Goal: Navigation & Orientation: Find specific page/section

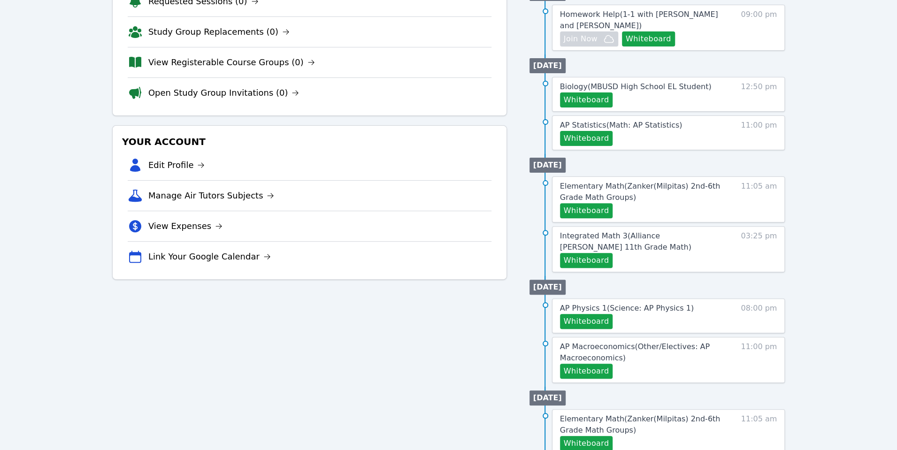
scroll to position [143, 0]
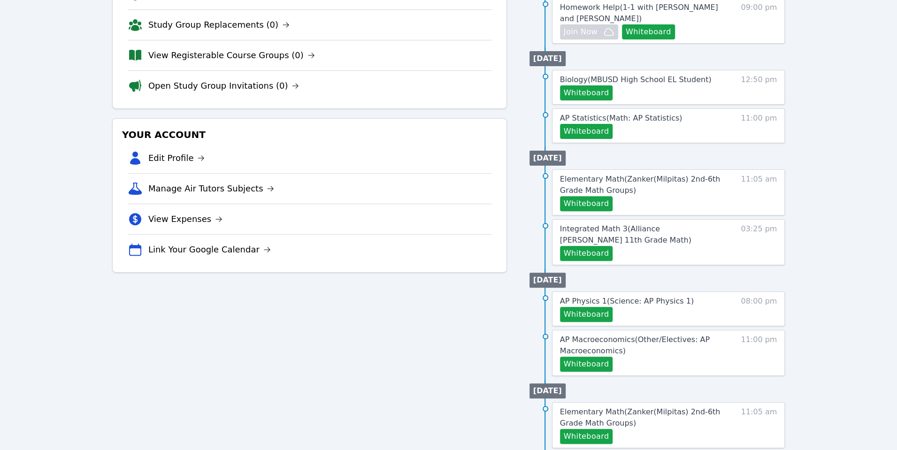
scroll to position [146, 0]
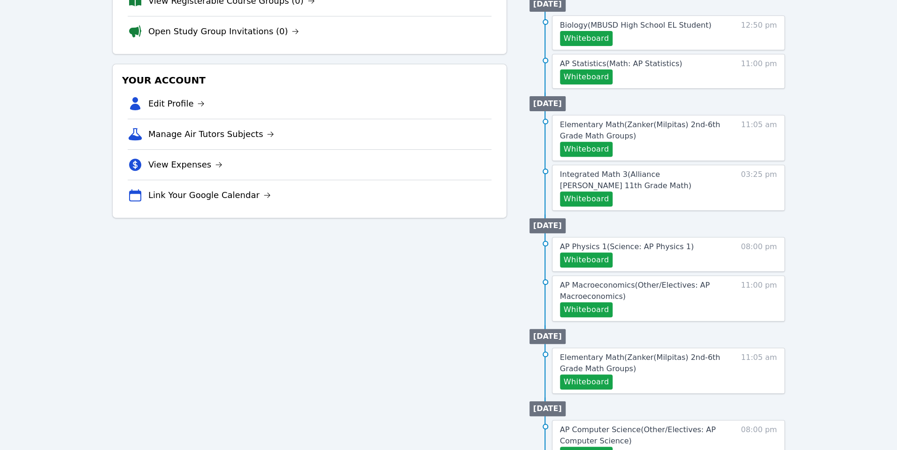
scroll to position [299, 0]
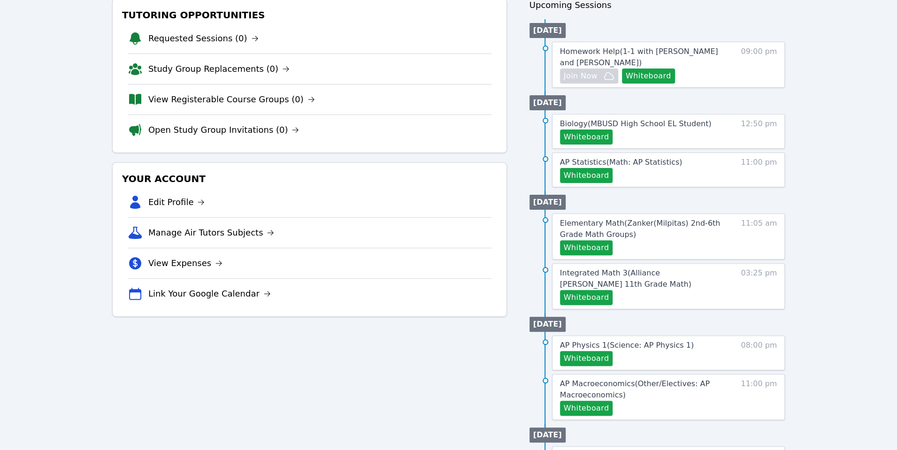
scroll to position [204, 0]
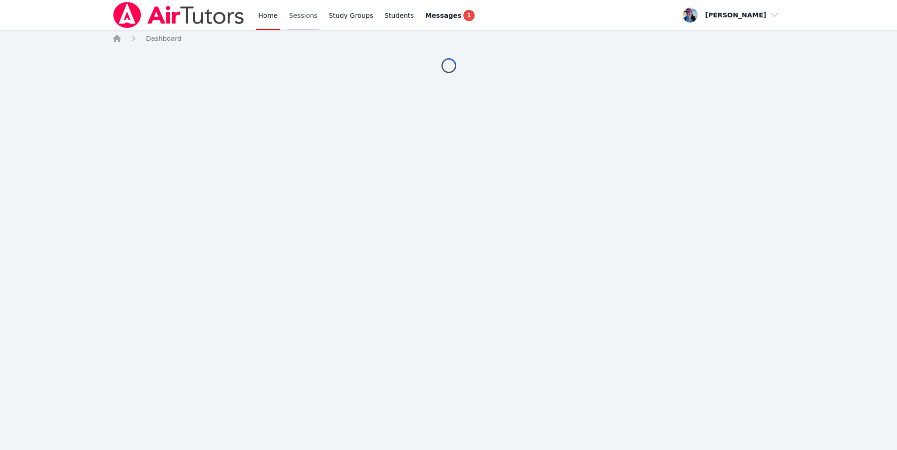
click at [315, 22] on link "Sessions" at bounding box center [303, 15] width 32 height 30
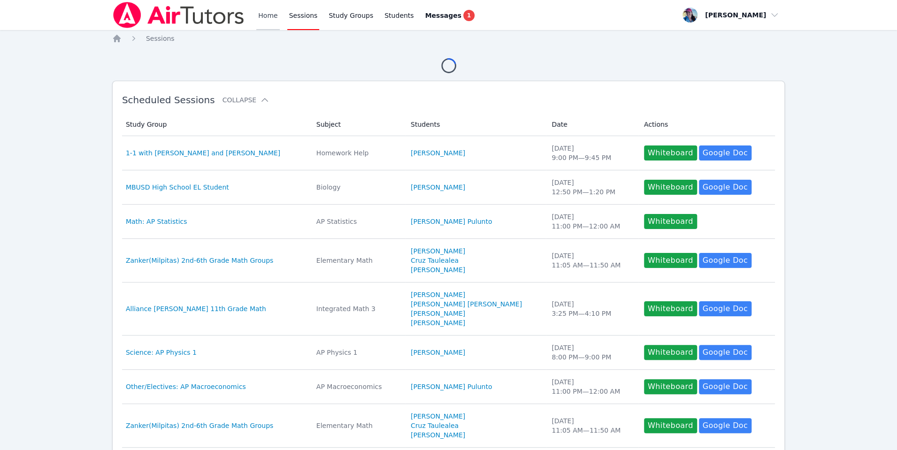
click at [258, 17] on link "Home" at bounding box center [267, 15] width 23 height 30
